Goal: Transaction & Acquisition: Purchase product/service

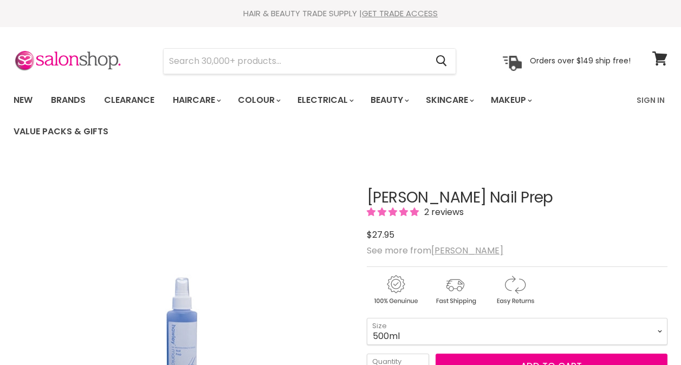
scroll to position [132, 0]
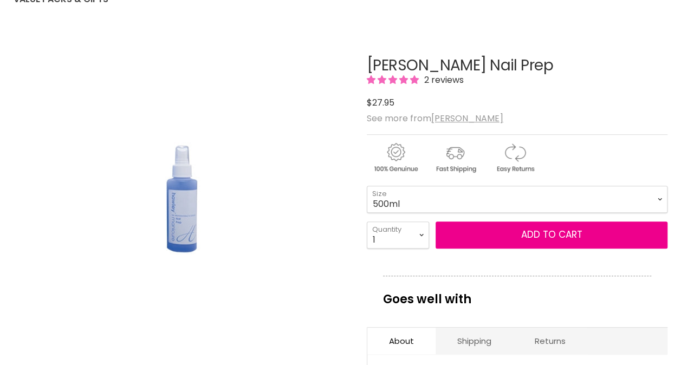
click at [393, 197] on select "125ml 250ml 500ml" at bounding box center [517, 199] width 301 height 27
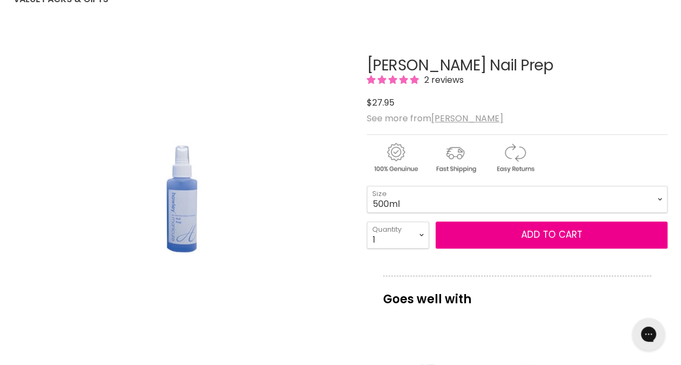
scroll to position [0, 0]
select select "125ml"
click at [367, 186] on select "125ml 250ml 500ml" at bounding box center [517, 199] width 301 height 27
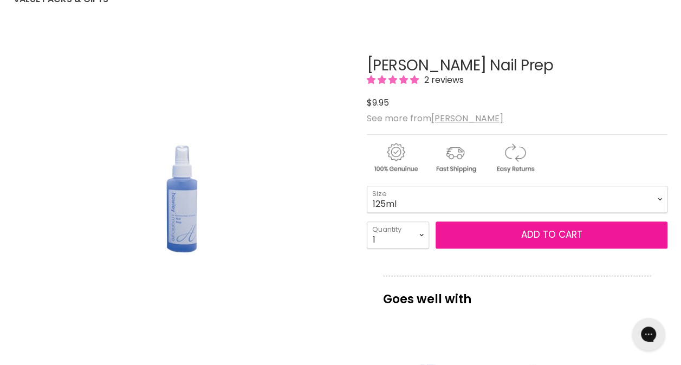
click at [490, 230] on button "Add to cart" at bounding box center [552, 235] width 232 height 27
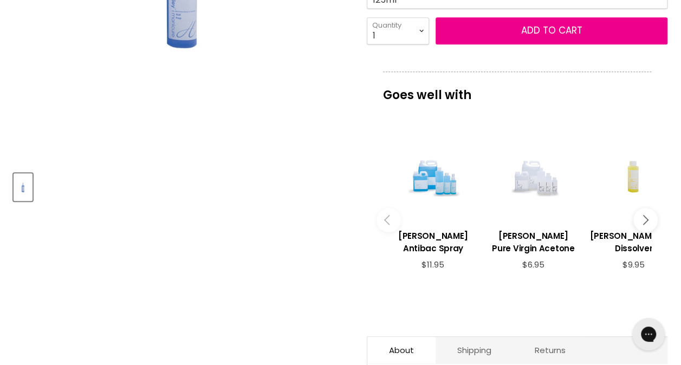
scroll to position [342, 0]
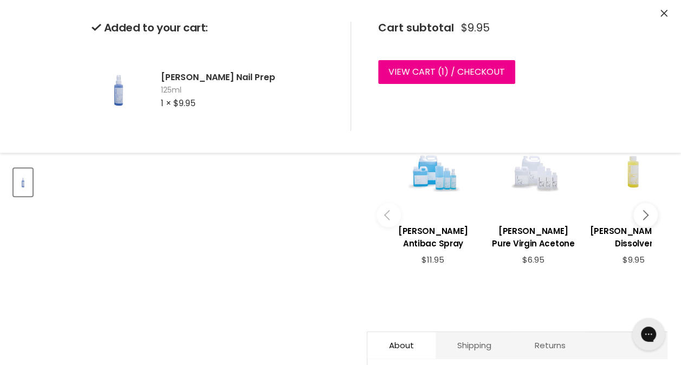
click at [419, 182] on div "Main content" at bounding box center [433, 171] width 89 height 89
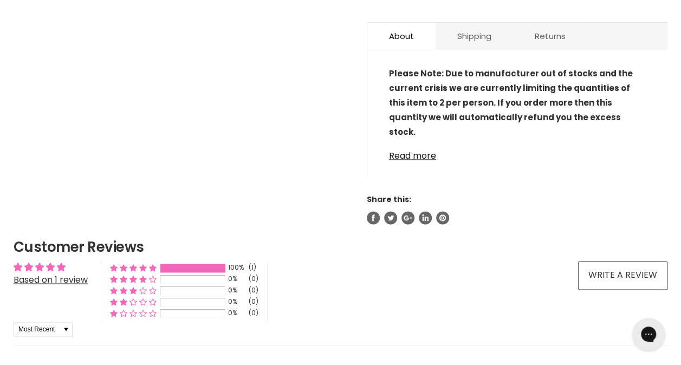
scroll to position [639, 0]
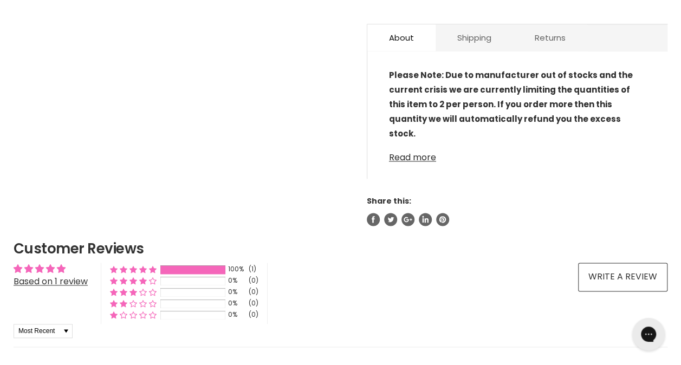
click at [401, 150] on link "Read more" at bounding box center [517, 154] width 257 height 16
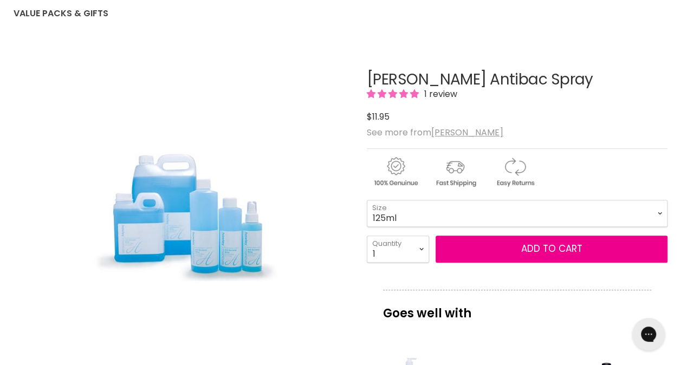
scroll to position [0, 0]
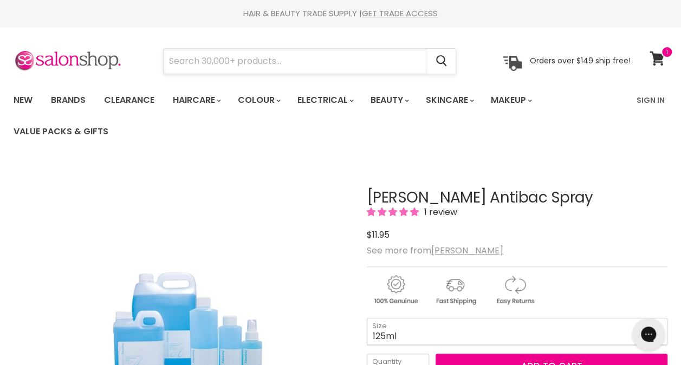
click at [235, 56] on input "Search" at bounding box center [295, 61] width 263 height 25
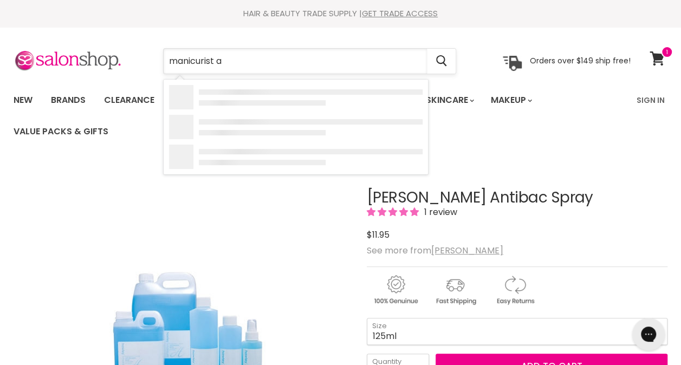
type input "manicurist al"
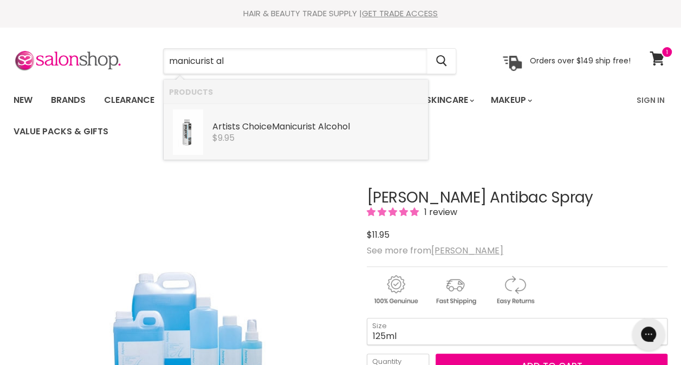
click at [249, 143] on link "Artists Choice Manicurist Al cohol Artists Choice $9.95" at bounding box center [296, 133] width 254 height 46
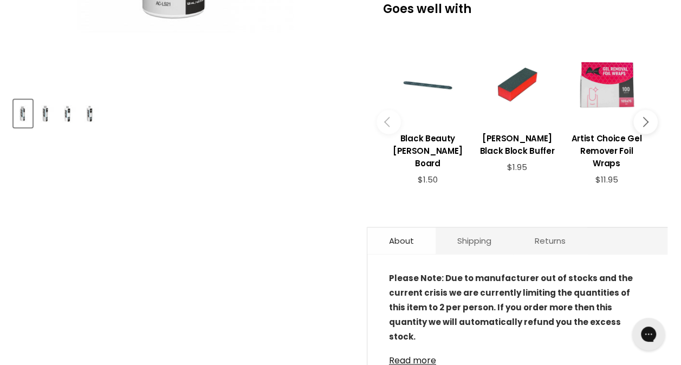
scroll to position [485, 0]
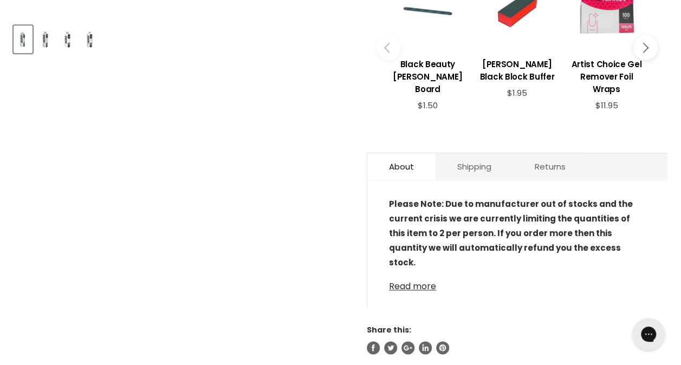
click at [416, 287] on link "Read more" at bounding box center [517, 283] width 257 height 16
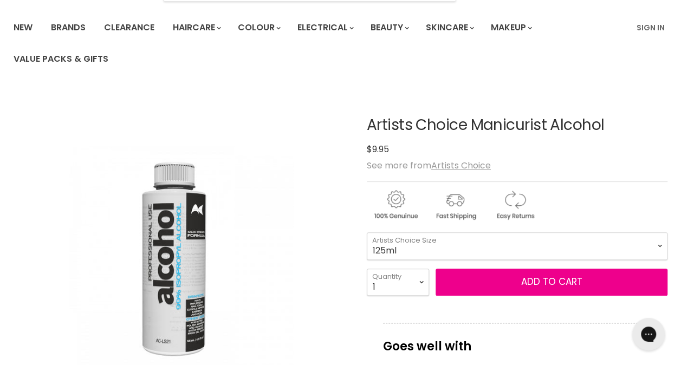
scroll to position [73, 0]
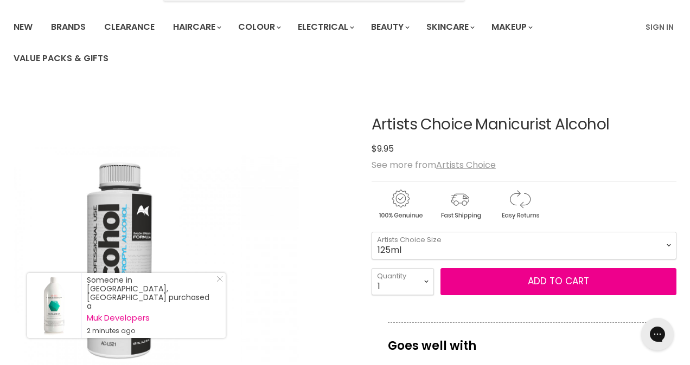
click at [159, 255] on img "Artists Choice Manicurist Alcohol image. Click or Scroll to Zoom." at bounding box center [128, 259] width 228 height 341
click at [138, 245] on img "Artists Choice Manicurist Alcohol image. Click or Scroll to Zoom." at bounding box center [128, 259] width 228 height 341
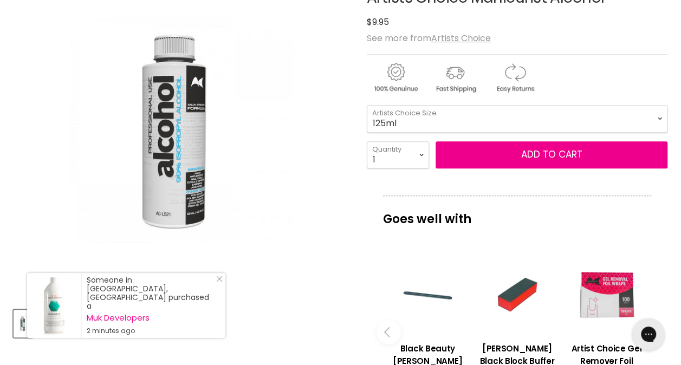
scroll to position [202, 0]
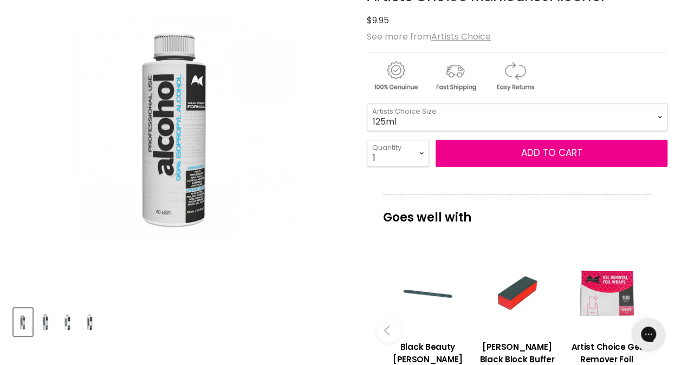
click at [58, 316] on div "Product thumbnails" at bounding box center [182, 320] width 340 height 31
click at [53, 319] on img "Product thumbnails" at bounding box center [45, 322] width 17 height 25
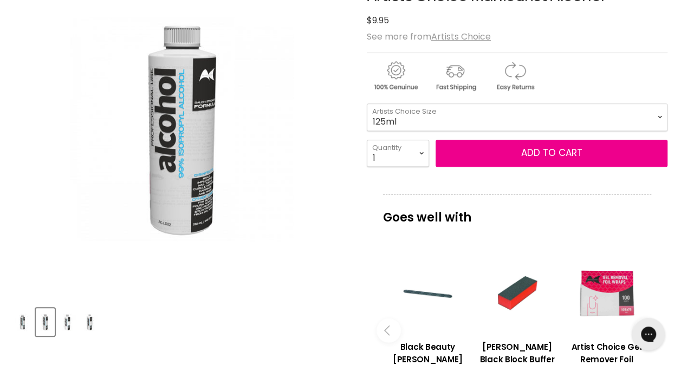
click at [63, 322] on img "Product thumbnails" at bounding box center [67, 322] width 17 height 25
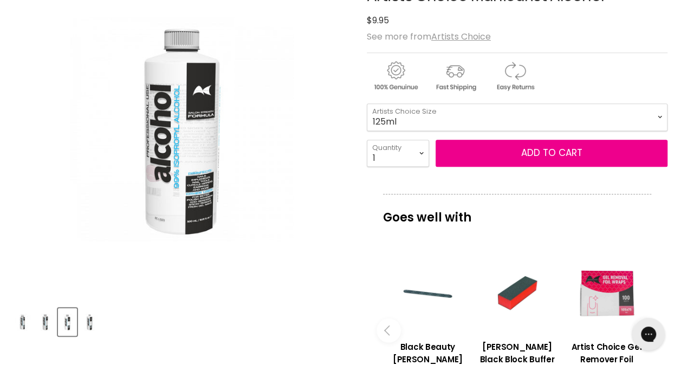
click at [88, 330] on img "Product thumbnails" at bounding box center [89, 322] width 17 height 25
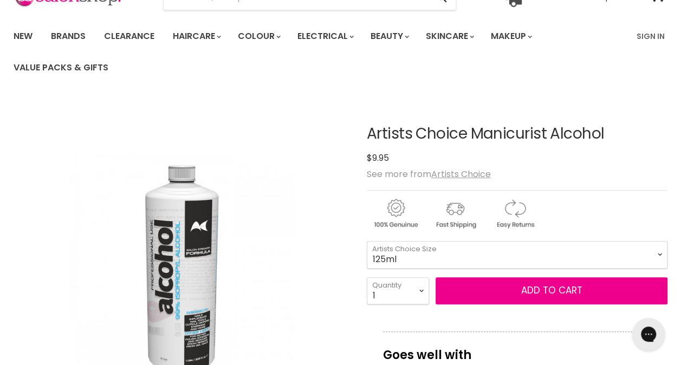
scroll to position [63, 0]
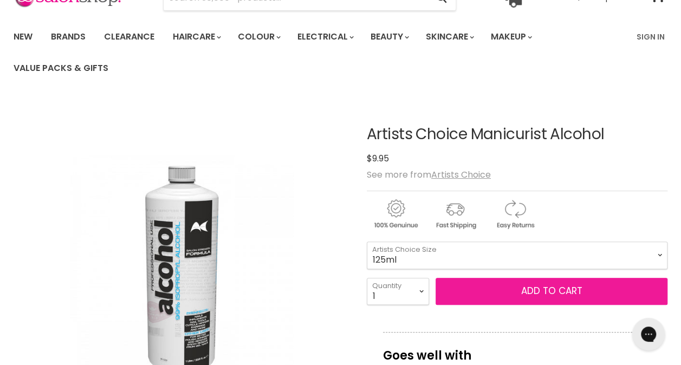
click at [524, 279] on button "Add to cart" at bounding box center [552, 291] width 232 height 27
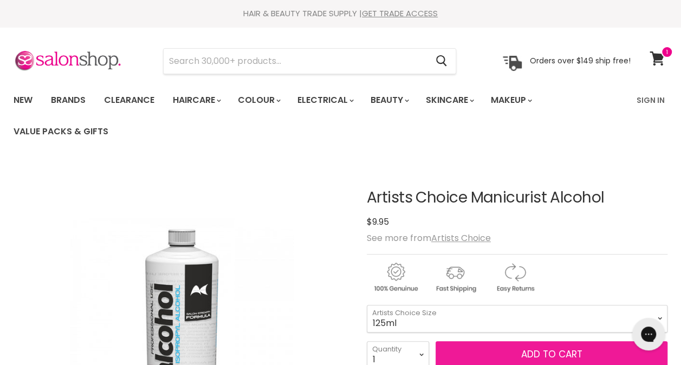
click at [487, 351] on button "Add to cart" at bounding box center [552, 355] width 232 height 27
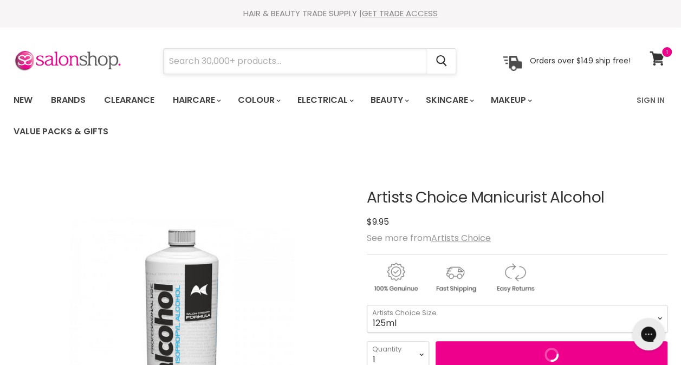
click at [333, 57] on input "Search" at bounding box center [295, 61] width 263 height 25
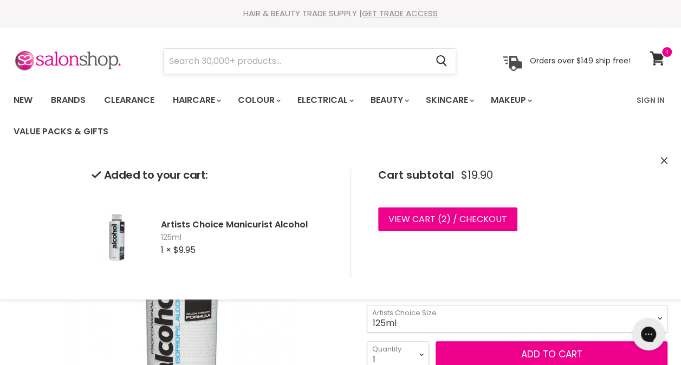
click at [333, 57] on input "Search" at bounding box center [295, 61] width 263 height 25
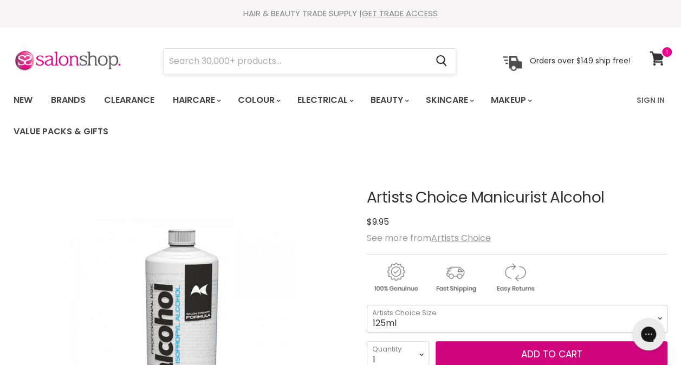
scroll to position [2, 0]
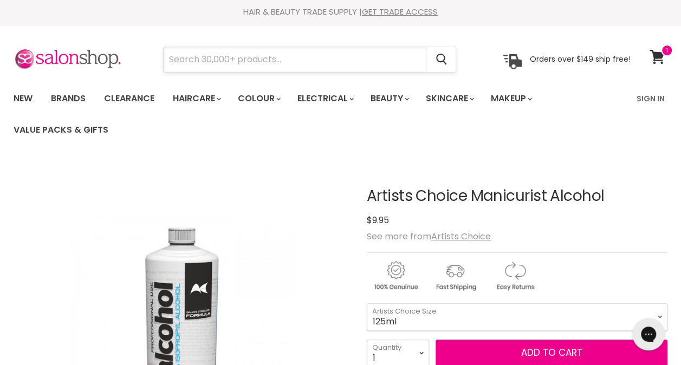
click at [333, 57] on input "Search" at bounding box center [295, 59] width 263 height 25
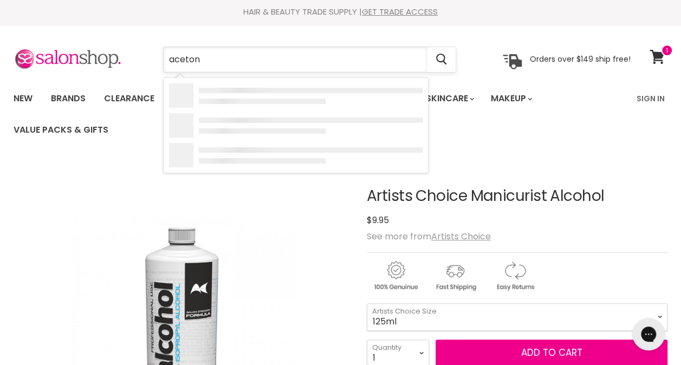
type input "acetone"
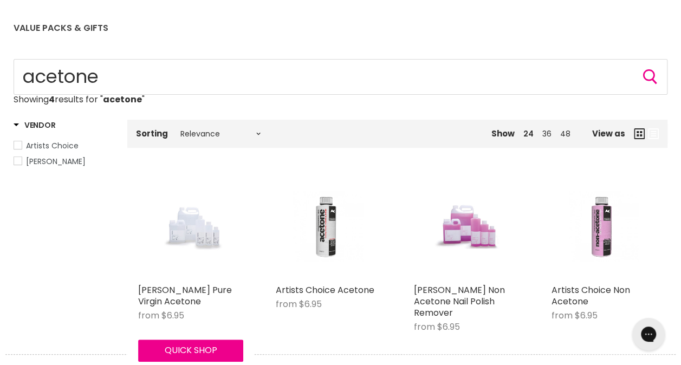
scroll to position [197, 0]
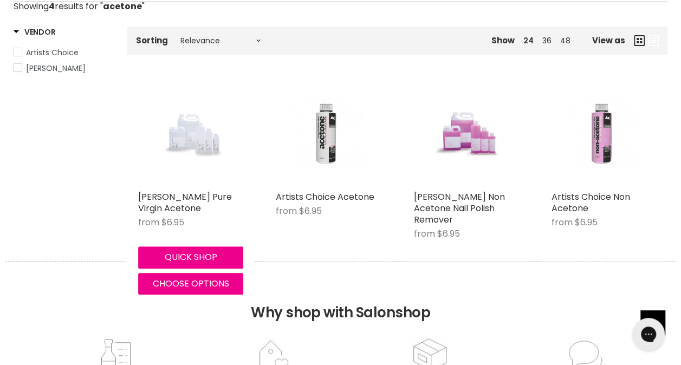
click at [197, 152] on img "Main content" at bounding box center [191, 133] width 70 height 105
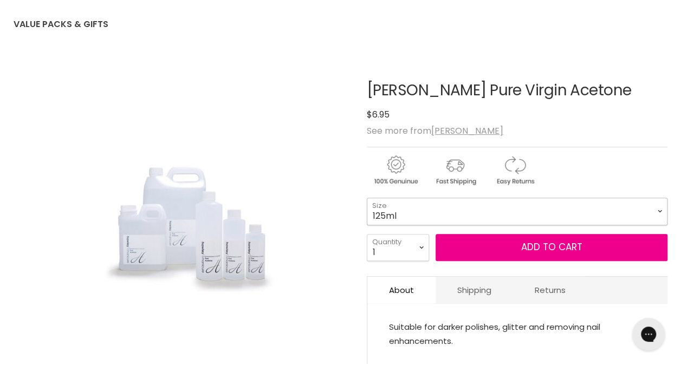
click at [387, 223] on select "125ml 250ml 500ml 1 Litre" at bounding box center [517, 211] width 301 height 27
click at [367, 198] on select "125ml 250ml 500ml 1 Litre" at bounding box center [517, 211] width 301 height 27
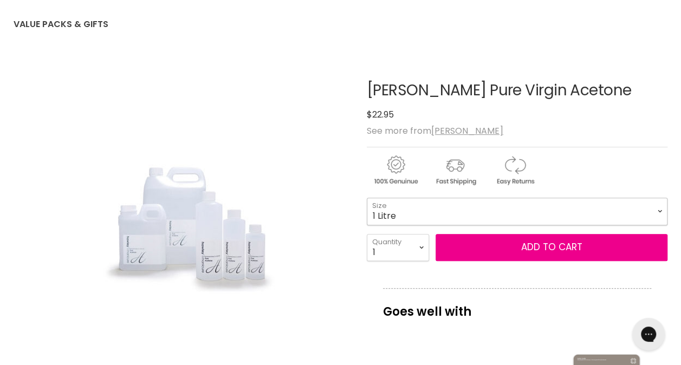
click at [378, 221] on select "125ml 250ml 500ml 1 Litre" at bounding box center [517, 211] width 301 height 27
click at [367, 198] on select "125ml 250ml 500ml 1 Litre" at bounding box center [517, 211] width 301 height 27
select select "500ml"
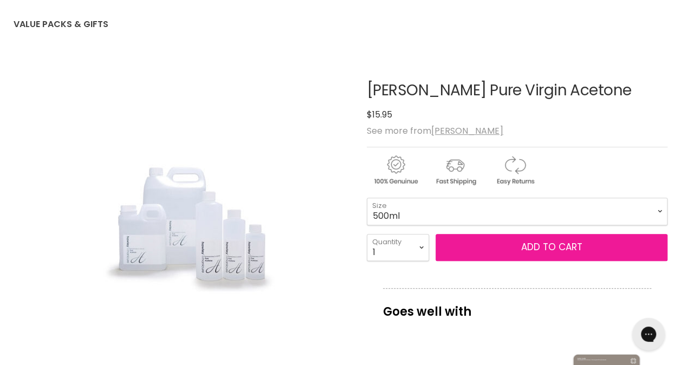
click at [458, 244] on button "Add to cart" at bounding box center [552, 247] width 232 height 27
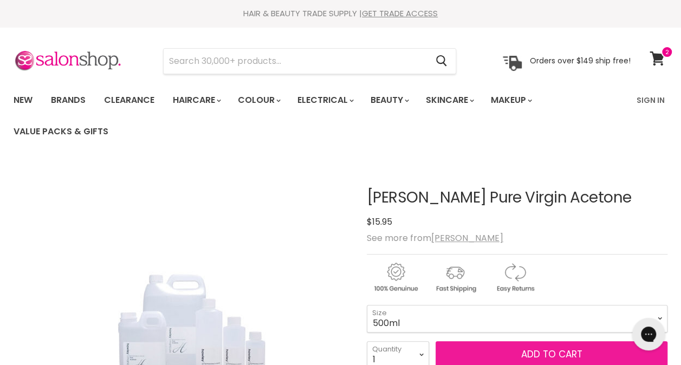
click at [489, 357] on button "Add to cart" at bounding box center [552, 355] width 232 height 27
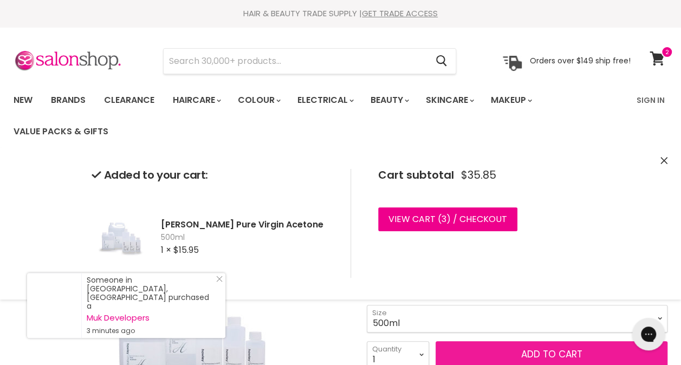
scroll to position [31, 0]
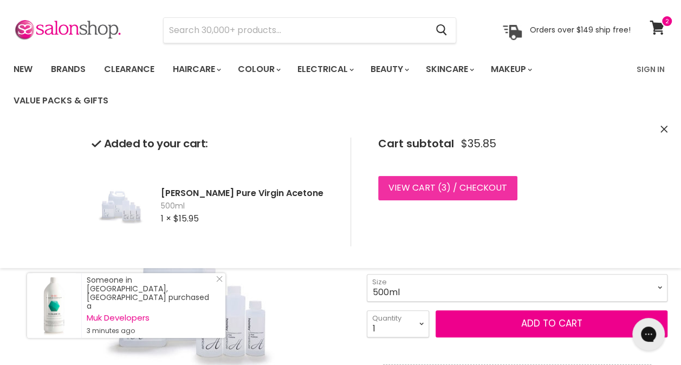
click at [443, 186] on span "3" at bounding box center [444, 188] width 5 height 12
